Goal: Check status

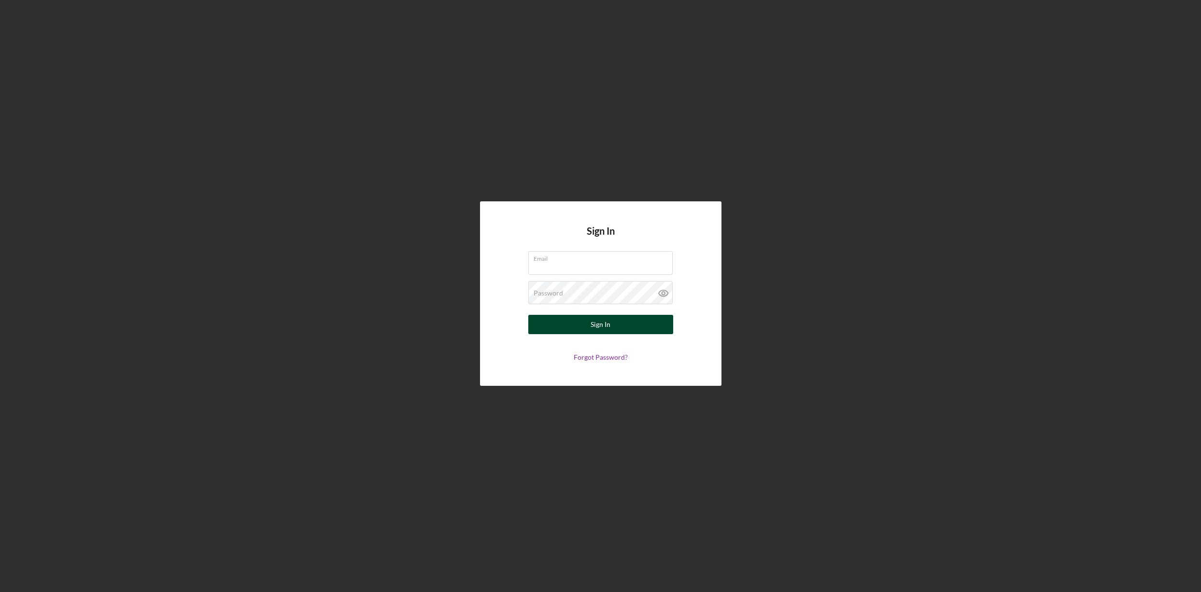
type input "[EMAIL_ADDRESS][DOMAIN_NAME]"
click at [617, 328] on button "Sign In" at bounding box center [600, 324] width 145 height 19
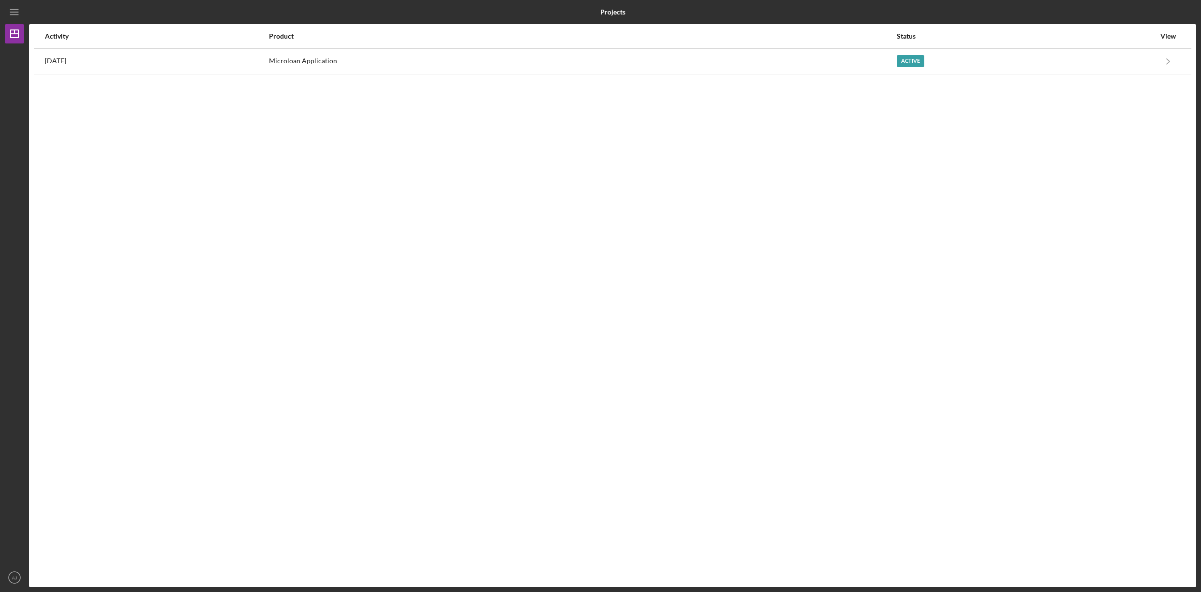
drag, startPoint x: 1194, startPoint y: 583, endPoint x: 1135, endPoint y: 522, distance: 85.4
click at [1135, 522] on div "Activity Product Status View [DATE] Microloan Application Active Icon/Navigate …" at bounding box center [612, 305] width 1167 height 563
click at [1195, 584] on div "Activity Product Status View [DATE] Microloan Application Active Icon/Navigate …" at bounding box center [612, 305] width 1167 height 563
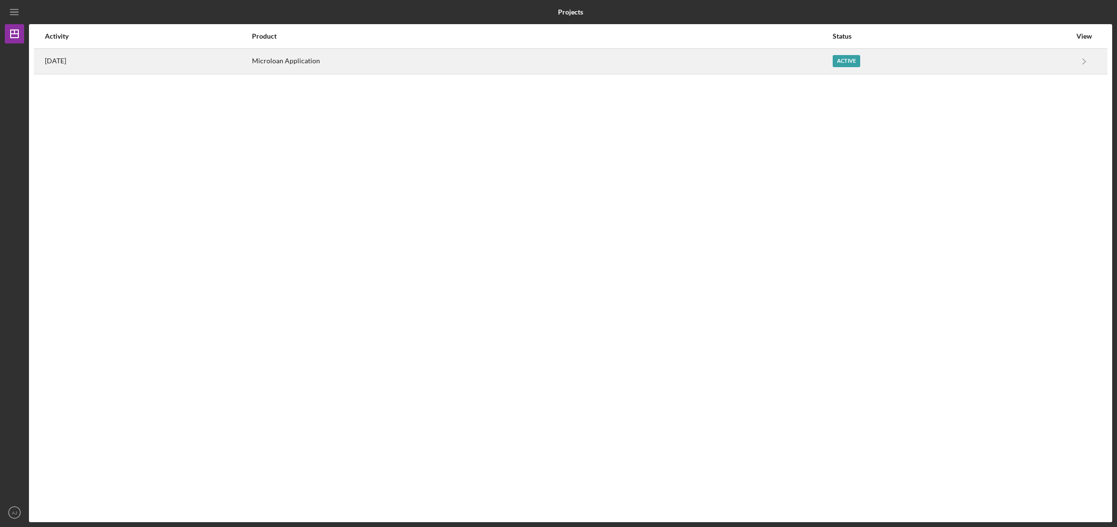
click at [773, 57] on div "Microloan Application" at bounding box center [542, 61] width 580 height 24
